Goal: Transaction & Acquisition: Purchase product/service

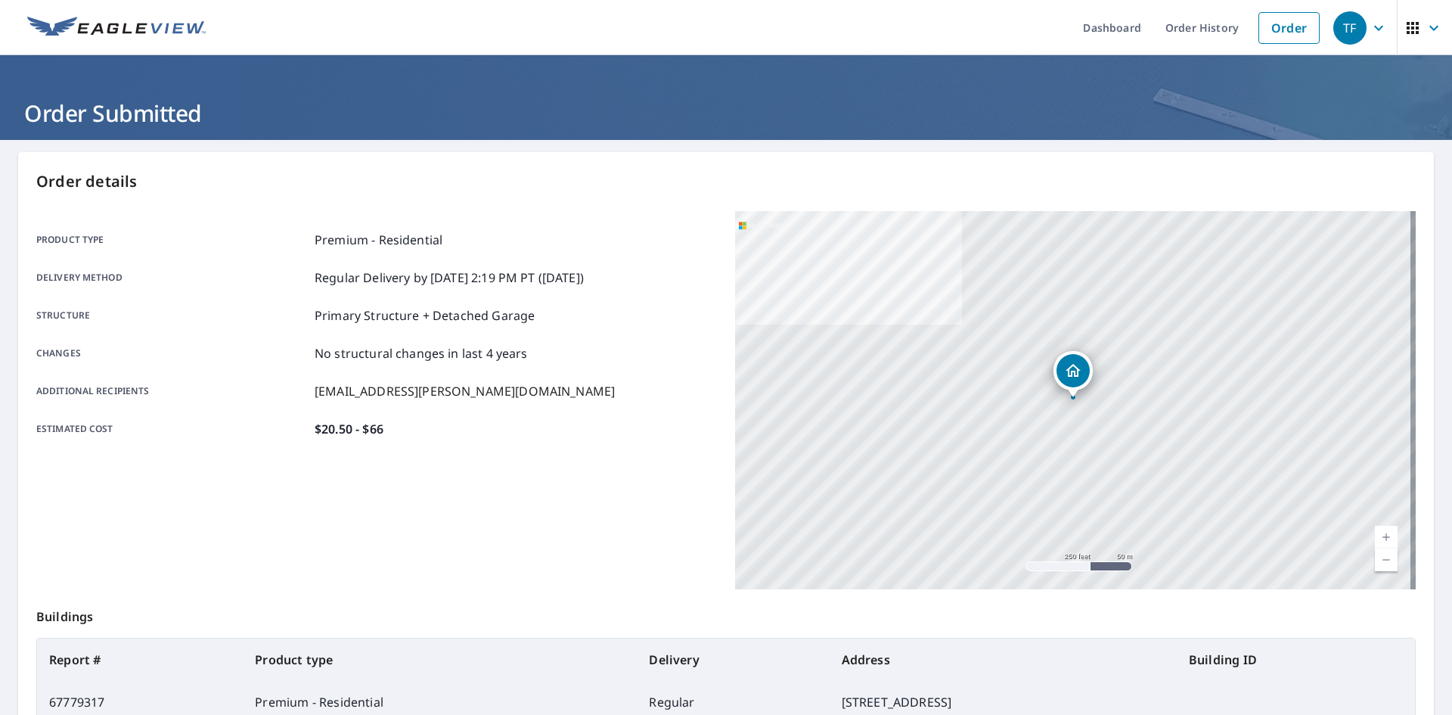
scroll to position [175, 0]
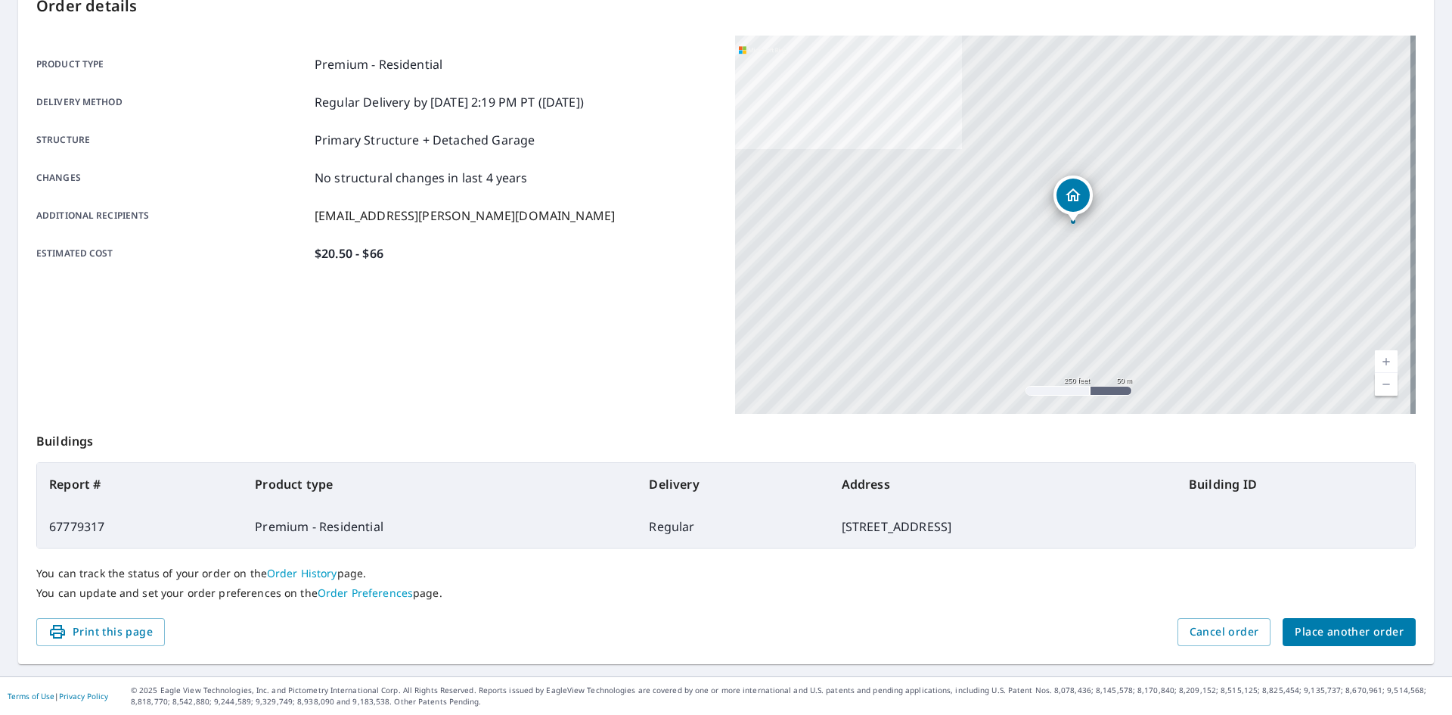
click at [1347, 607] on div "You can track the status of your order on the Order History page. You can updat…" at bounding box center [725, 583] width 1379 height 70
click at [1350, 625] on span "Place another order" at bounding box center [1348, 631] width 109 height 19
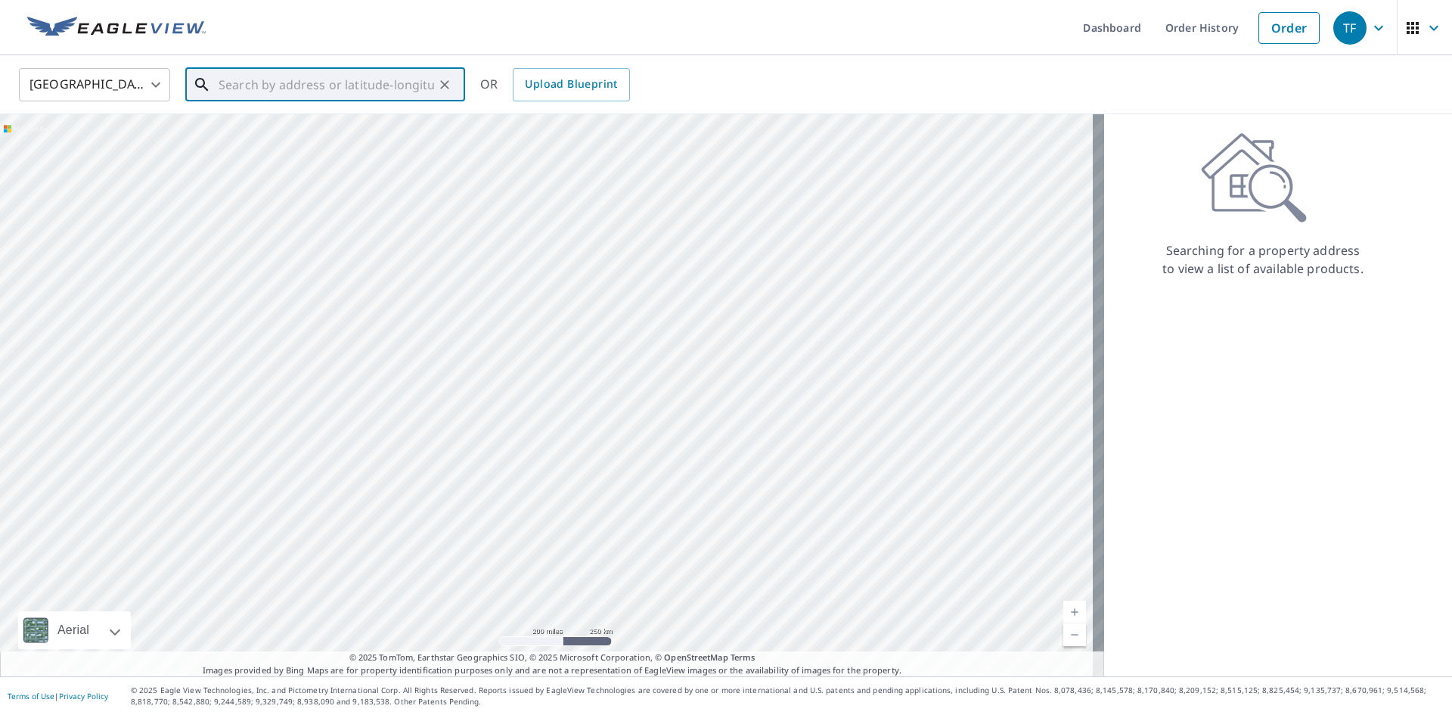
click at [346, 82] on input "text" at bounding box center [326, 85] width 215 height 42
paste input "5 Blacksmith Ln Media, [GEOGRAPHIC_DATA], [GEOGRAPHIC_DATA]"
click at [336, 129] on span "5 Blacksmith Ln" at bounding box center [333, 128] width 237 height 18
type input "[STREET_ADDRESS]"
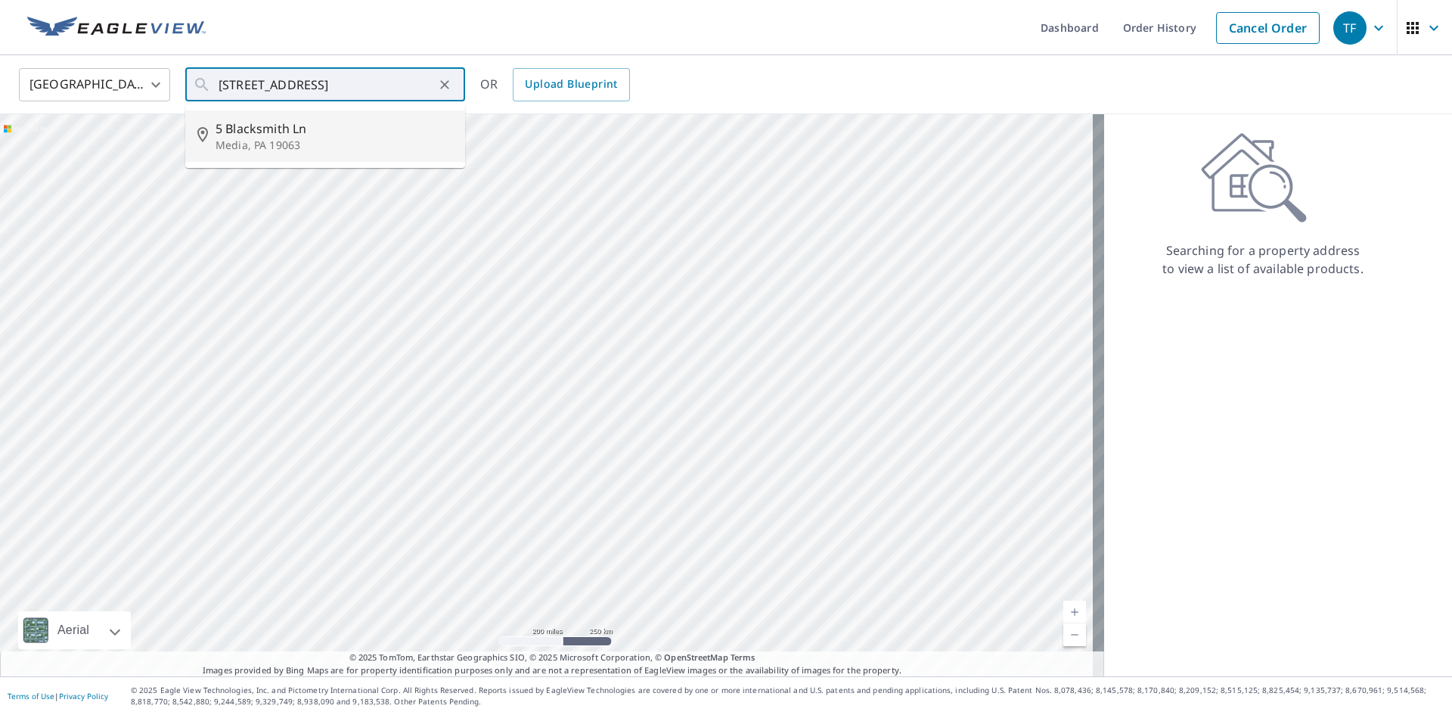
scroll to position [0, 0]
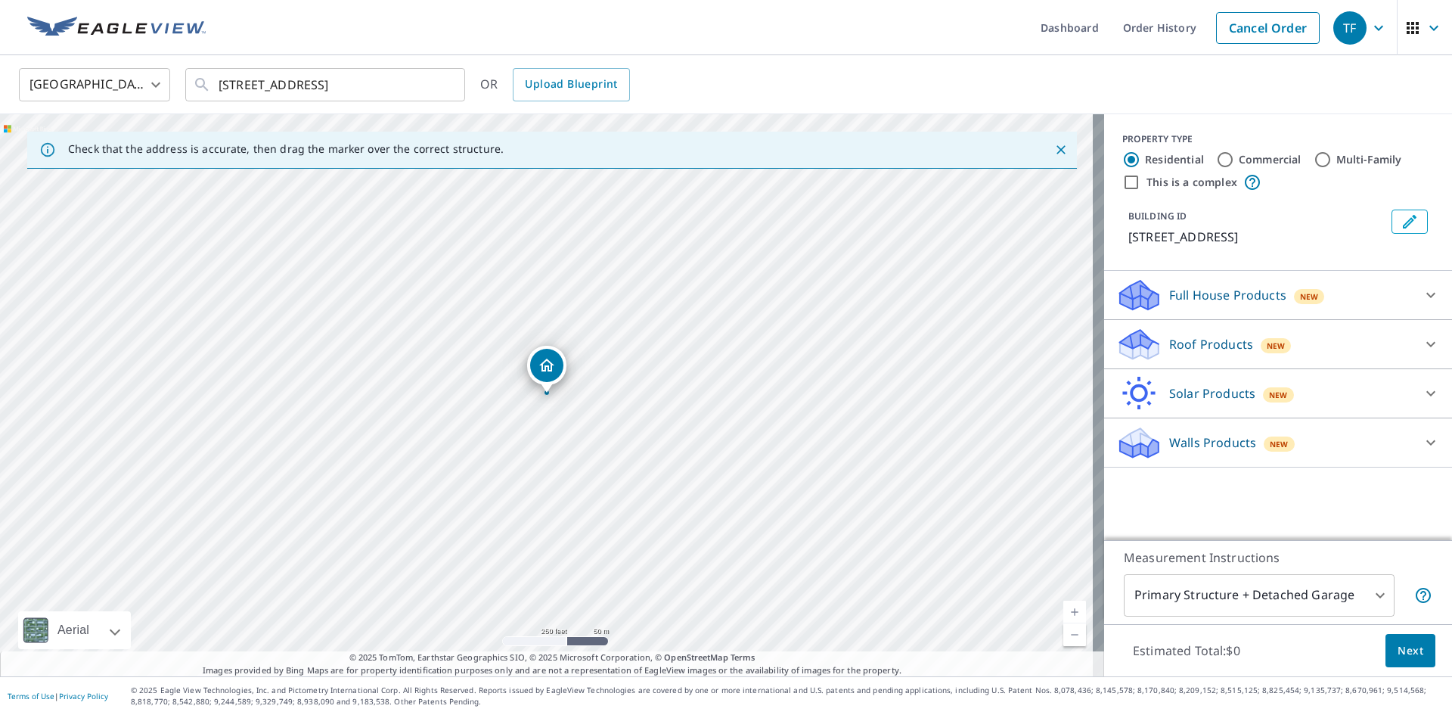
click at [1169, 346] on p "Roof Products" at bounding box center [1211, 344] width 84 height 18
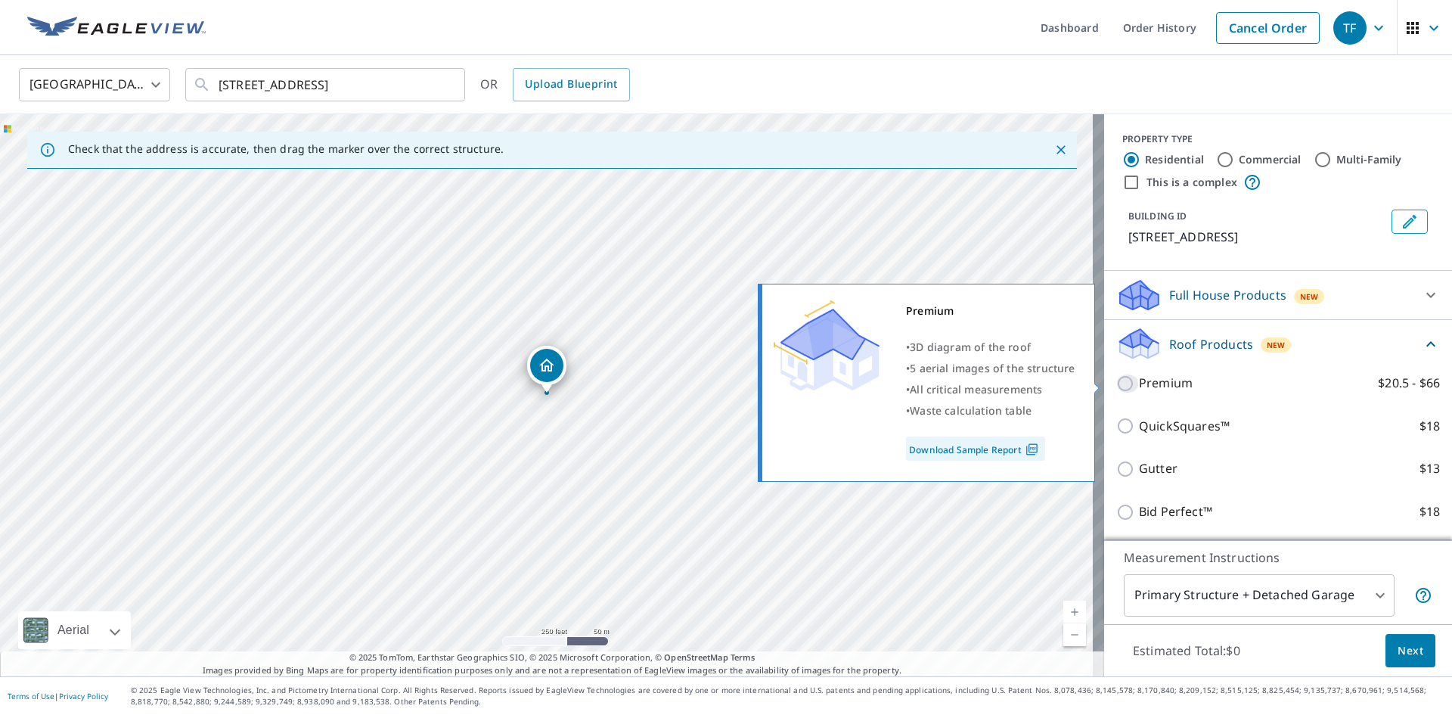
drag, startPoint x: 1117, startPoint y: 374, endPoint x: 1170, endPoint y: 414, distance: 66.4
click at [1116, 375] on input "Premium $20.5 - $66" at bounding box center [1127, 383] width 23 height 18
checkbox input "true"
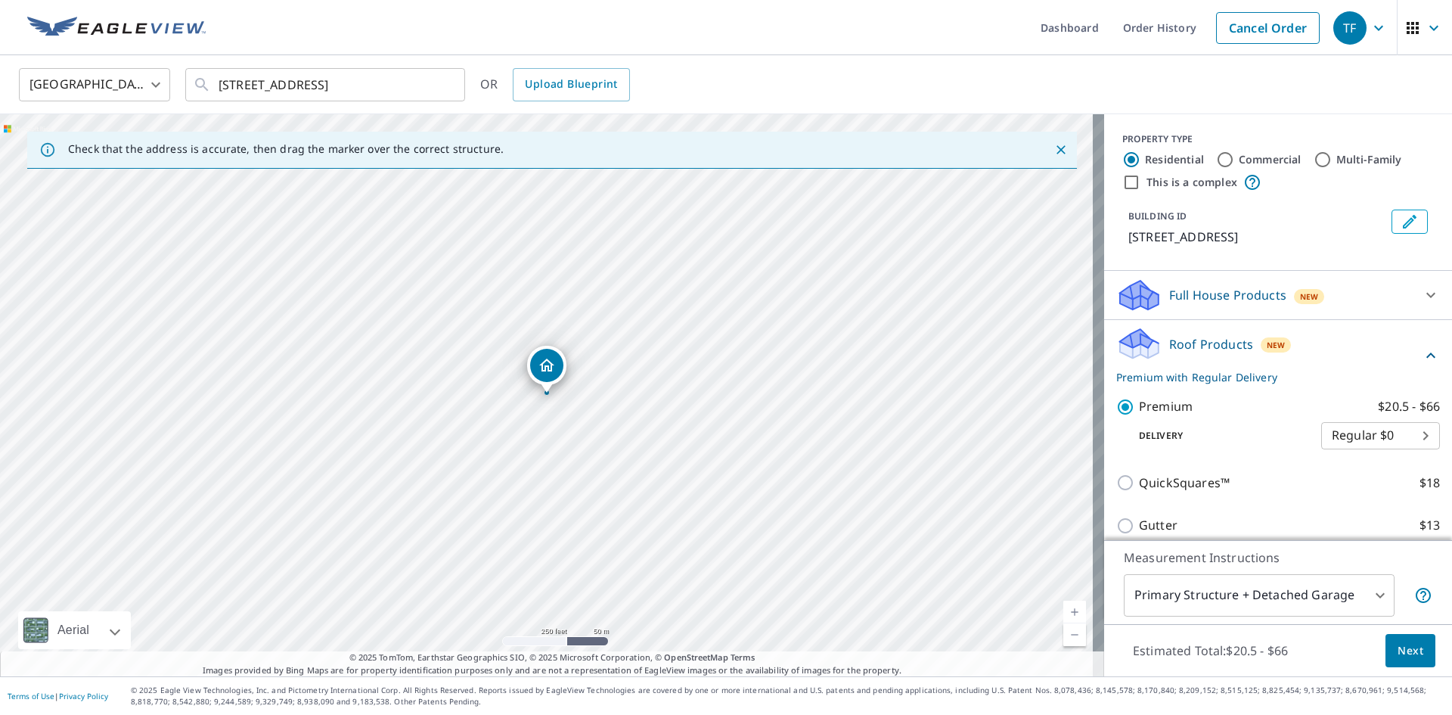
click at [1397, 651] on span "Next" at bounding box center [1410, 650] width 26 height 19
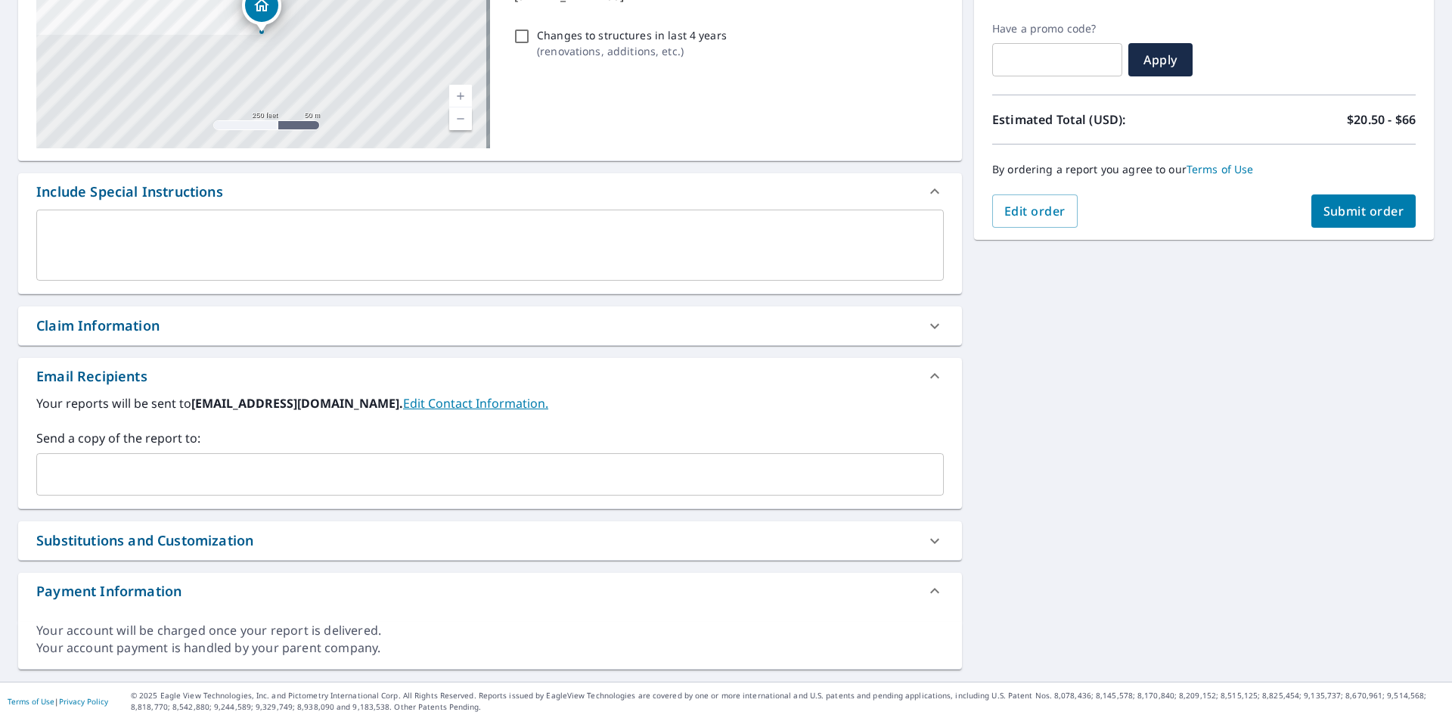
scroll to position [248, 0]
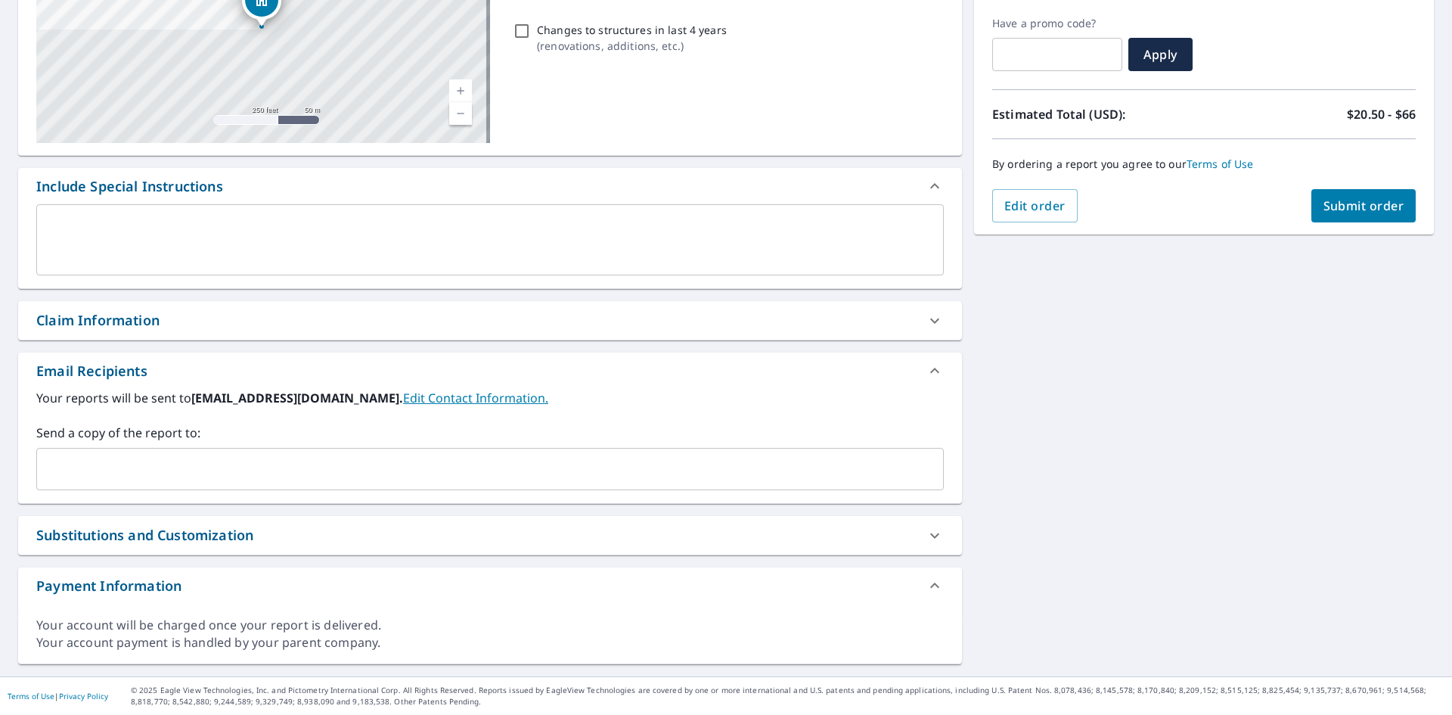
click at [248, 326] on div "Claim Information" at bounding box center [476, 320] width 880 height 20
checkbox input "true"
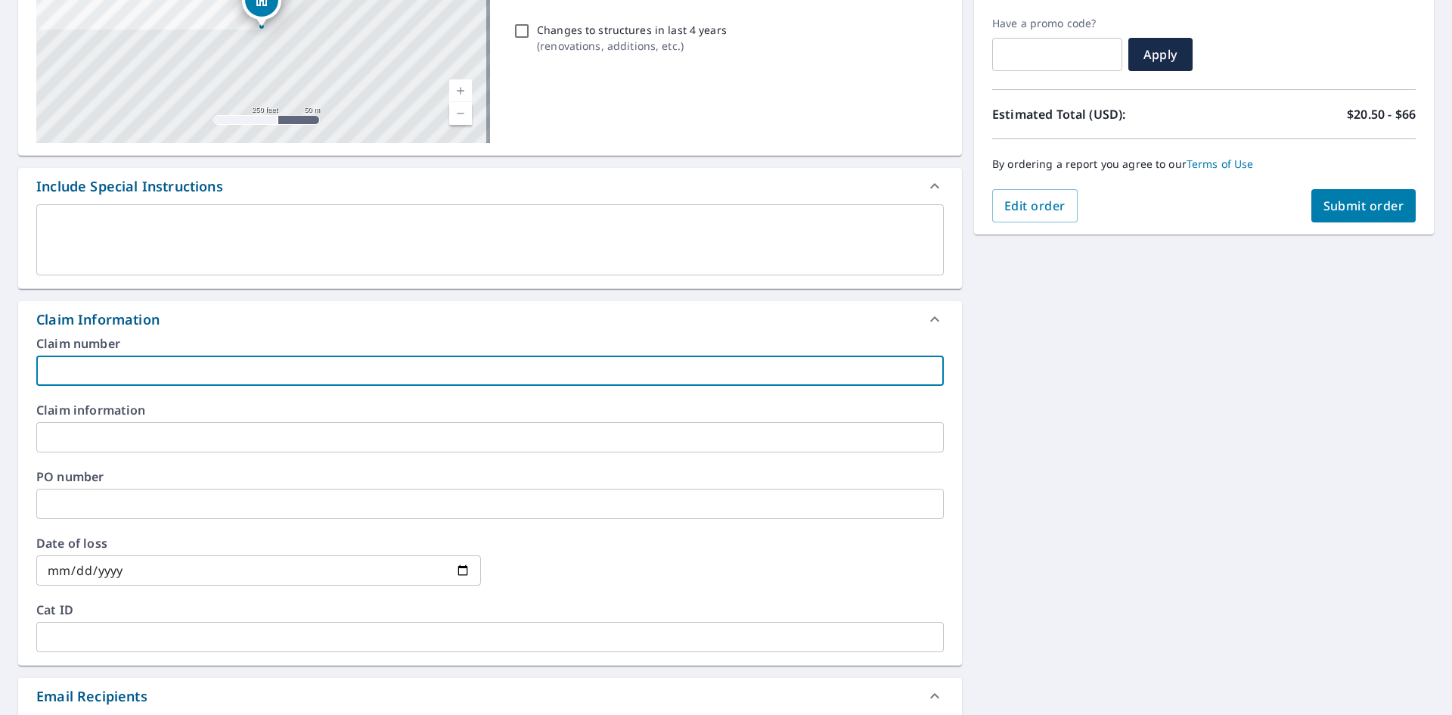
click at [222, 385] on input "text" at bounding box center [489, 370] width 907 height 30
type input "B&E"
checkbox input "true"
click at [156, 431] on input "text" at bounding box center [489, 437] width 907 height 30
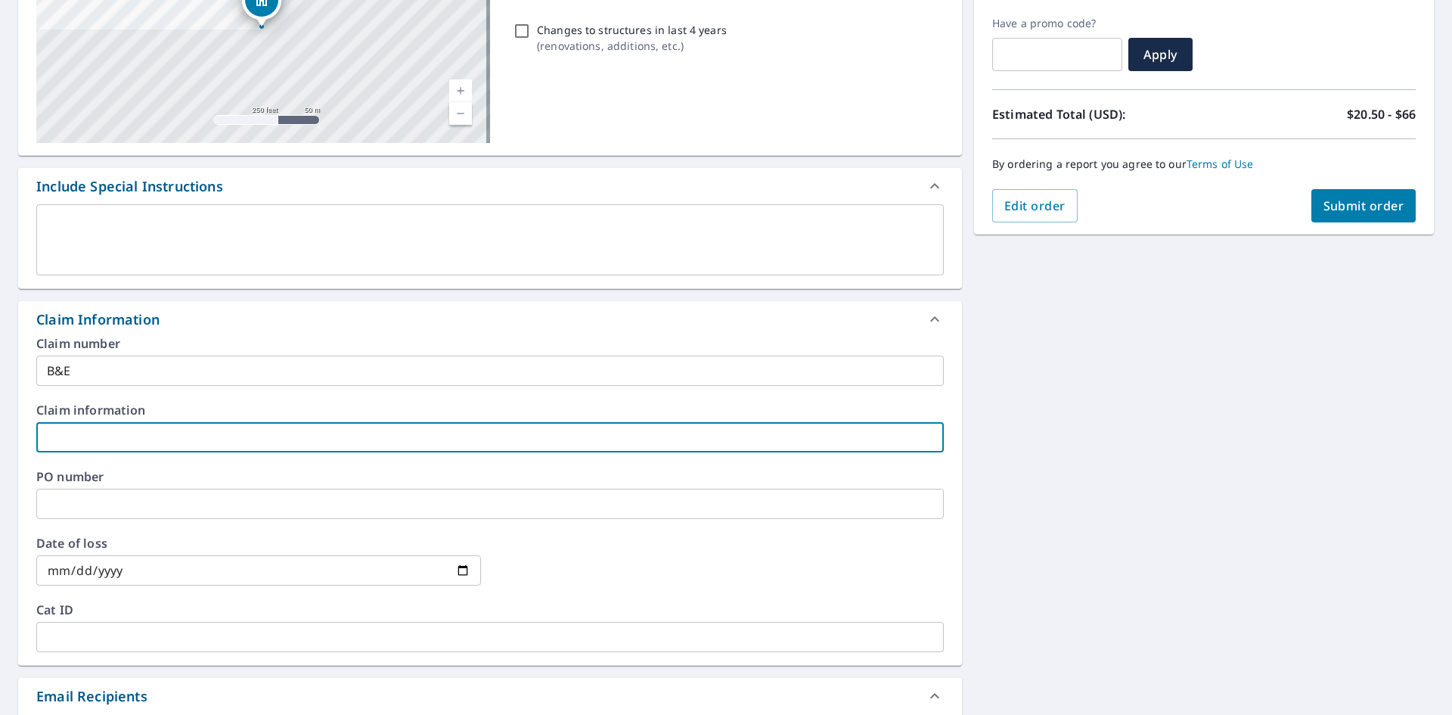
type input "B&E"
checkbox input "true"
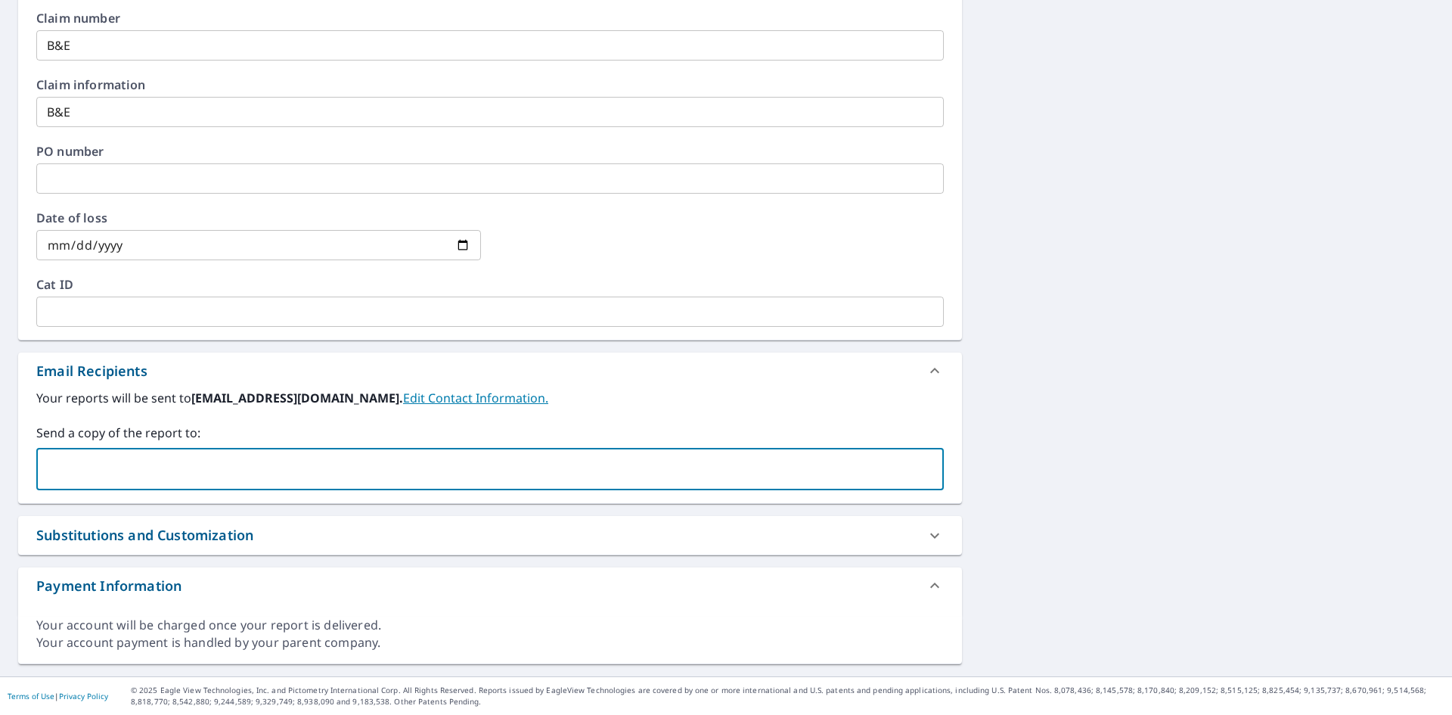
click at [163, 477] on input "text" at bounding box center [478, 468] width 871 height 29
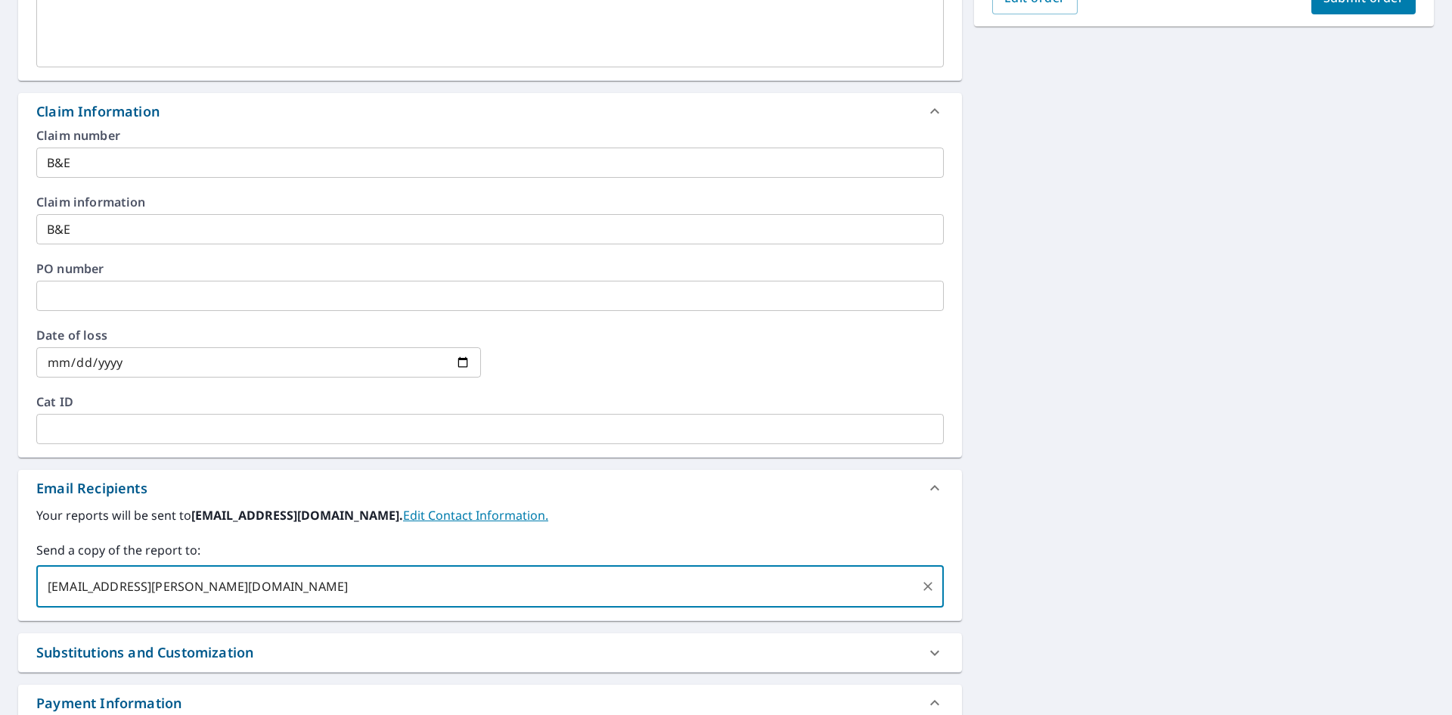
scroll to position [346, 0]
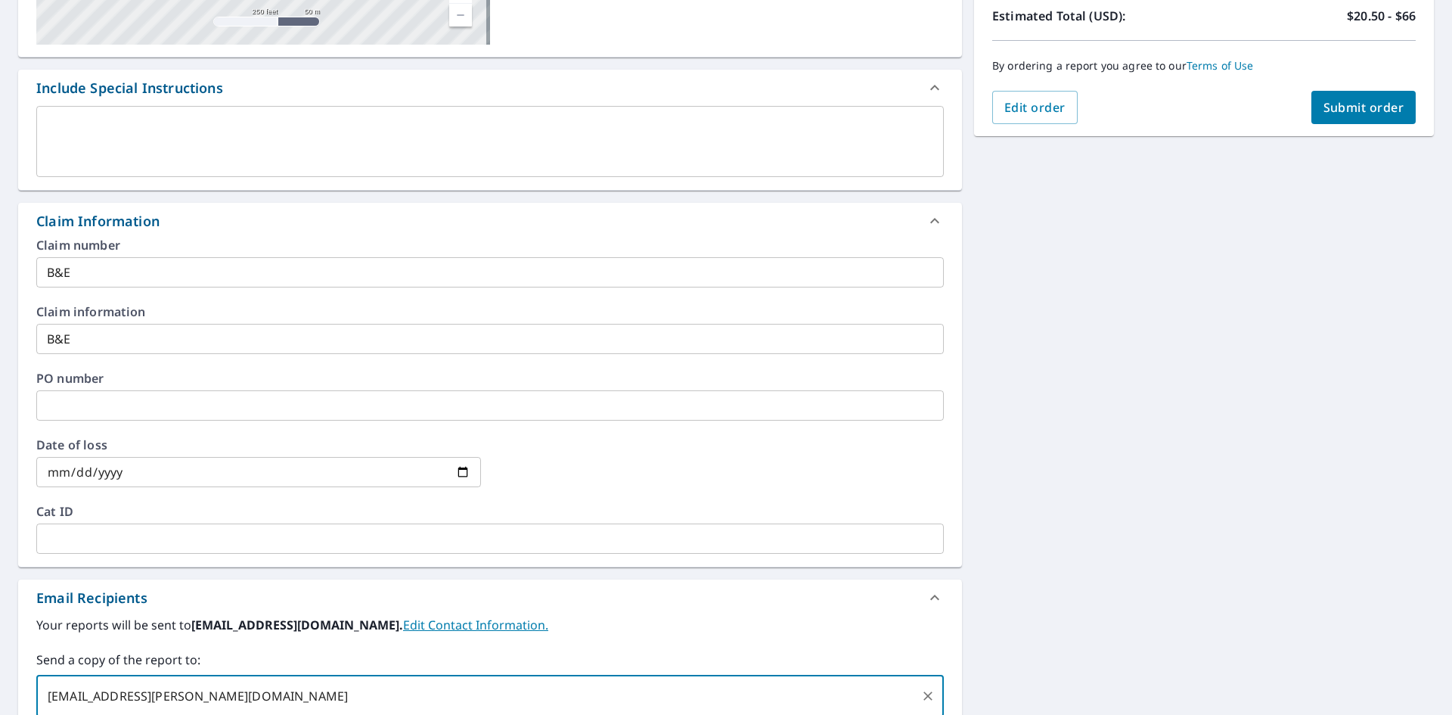
type input "[EMAIL_ADDRESS][PERSON_NAME][DOMAIN_NAME]"
click at [1360, 107] on span "Submit order" at bounding box center [1363, 107] width 81 height 17
checkbox input "true"
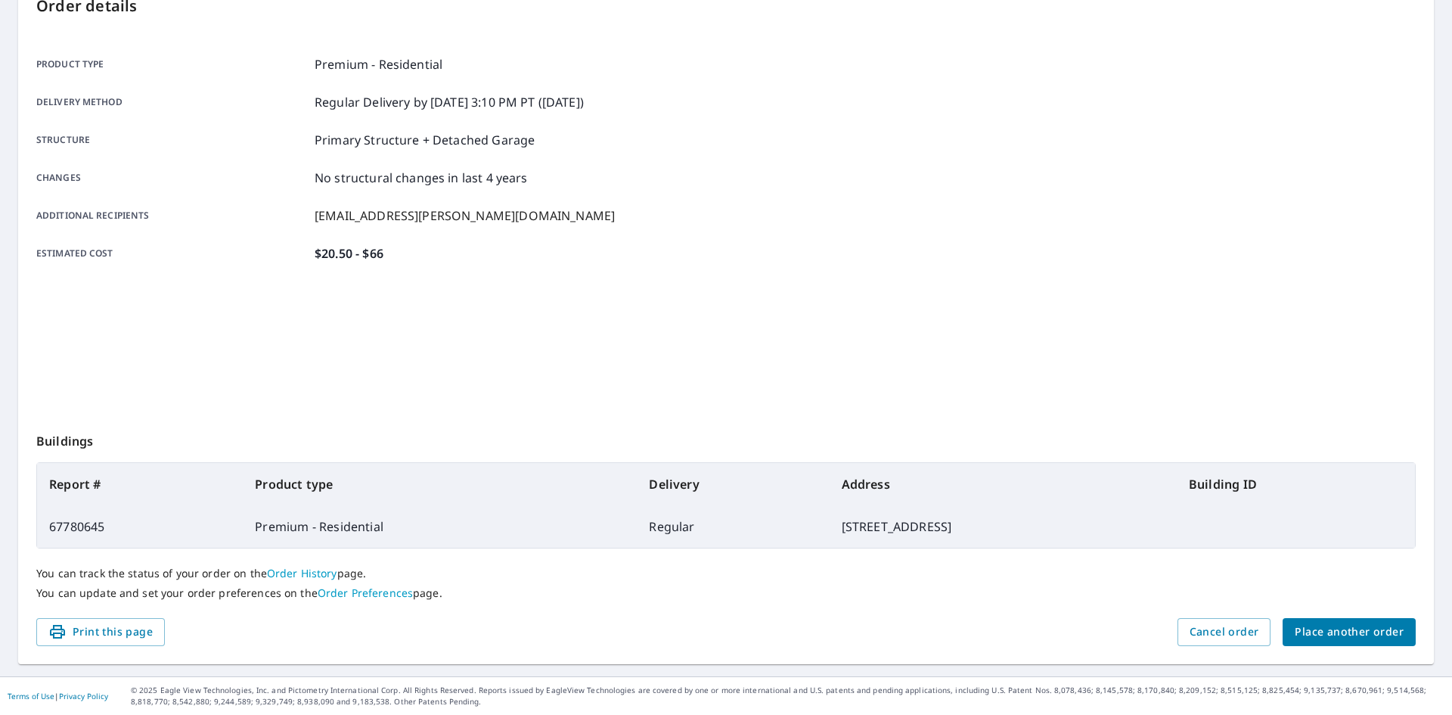
scroll to position [175, 0]
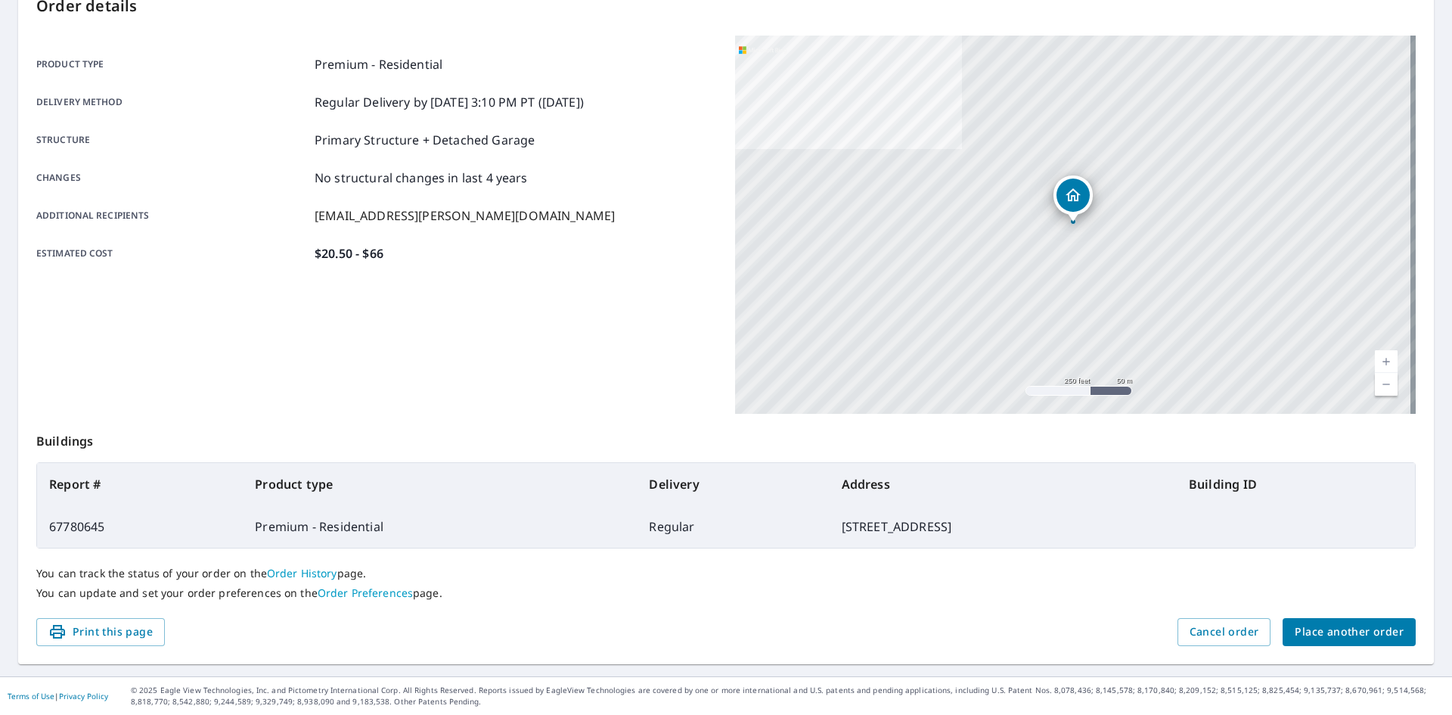
click at [1331, 625] on span "Place another order" at bounding box center [1348, 631] width 109 height 19
